Goal: Navigation & Orientation: Find specific page/section

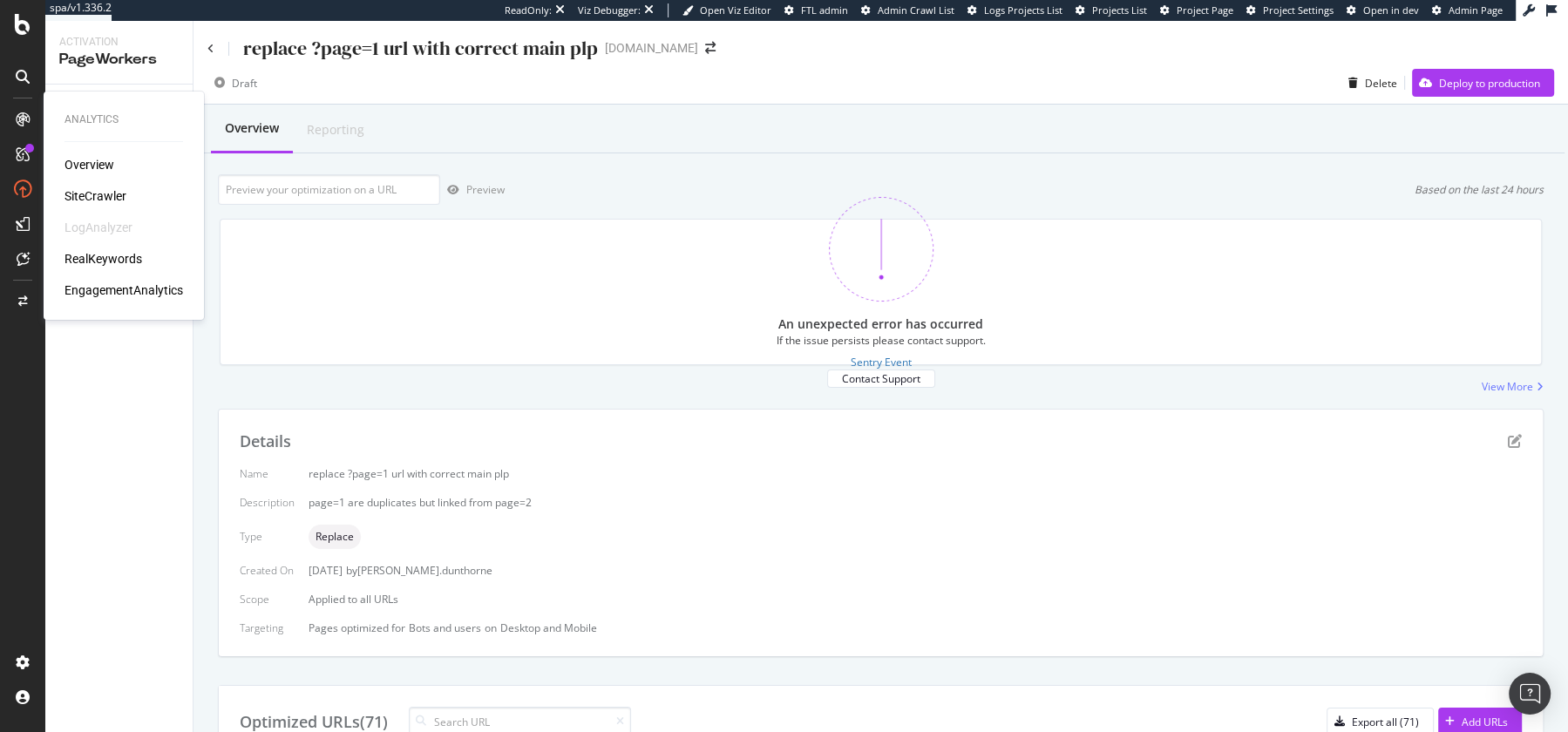
click at [88, 189] on div "SiteCrawler" at bounding box center [95, 196] width 62 height 17
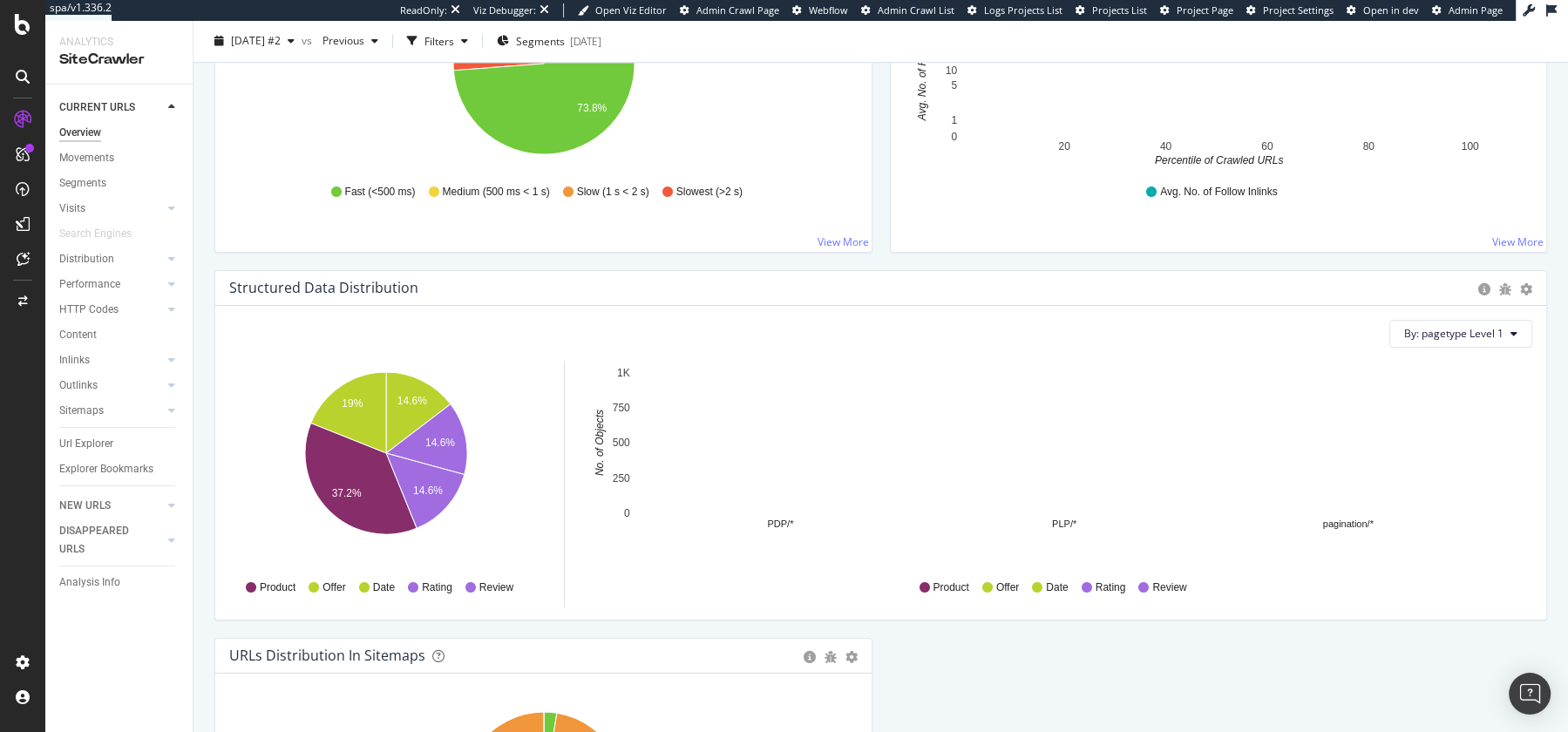
scroll to position [1811, 0]
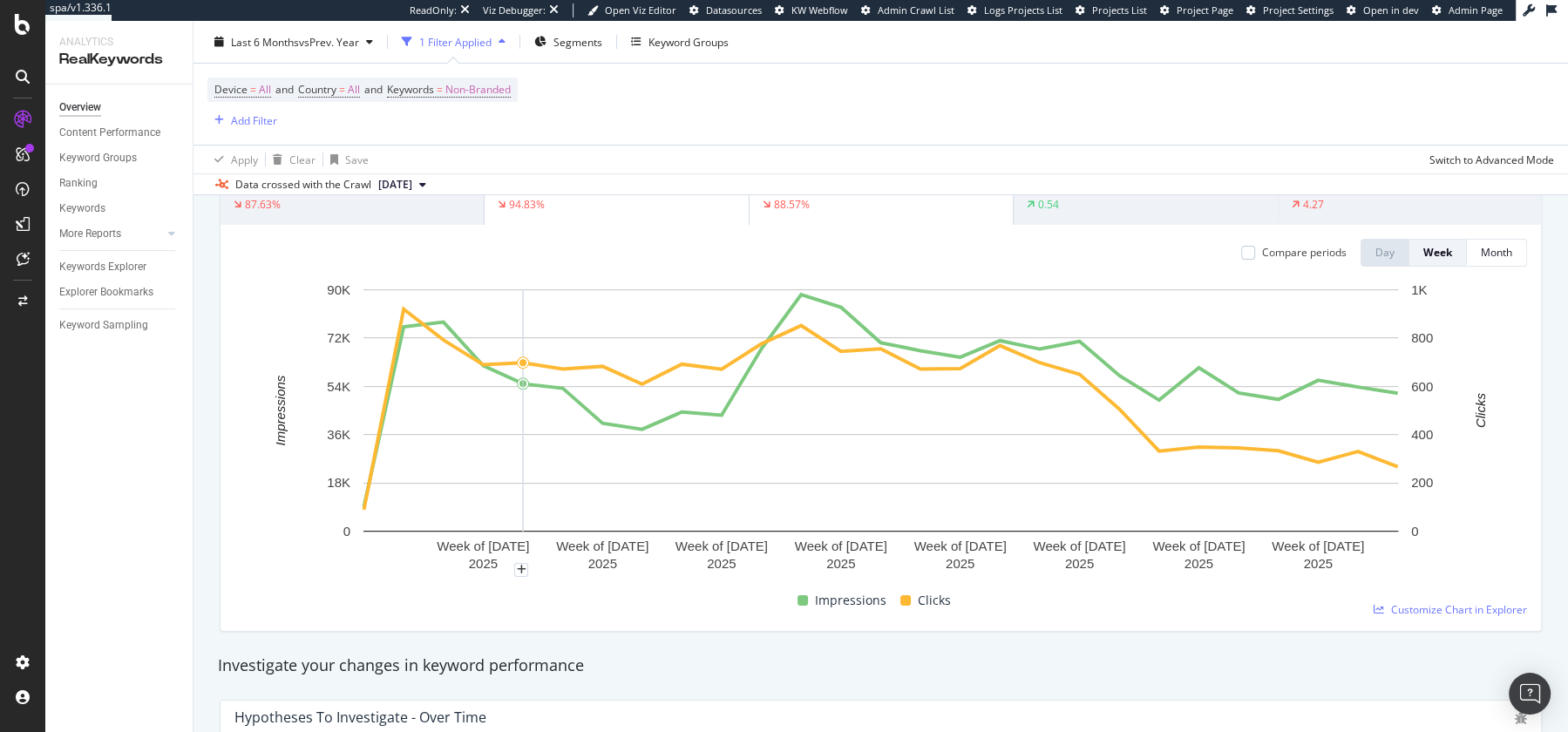
scroll to position [129, 0]
